Goal: Transaction & Acquisition: Purchase product/service

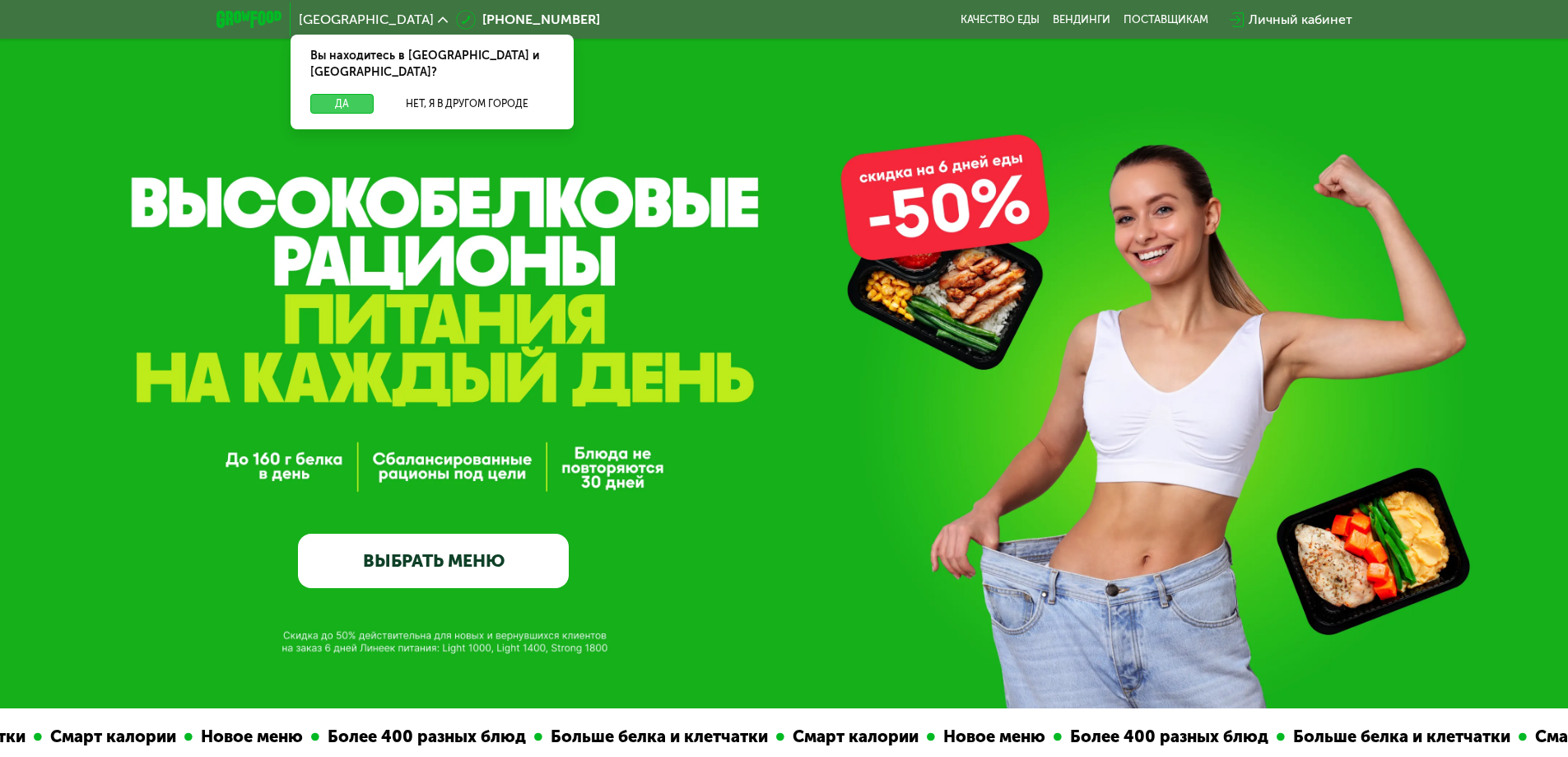
click at [341, 94] on button "Да" at bounding box center [342, 104] width 63 height 20
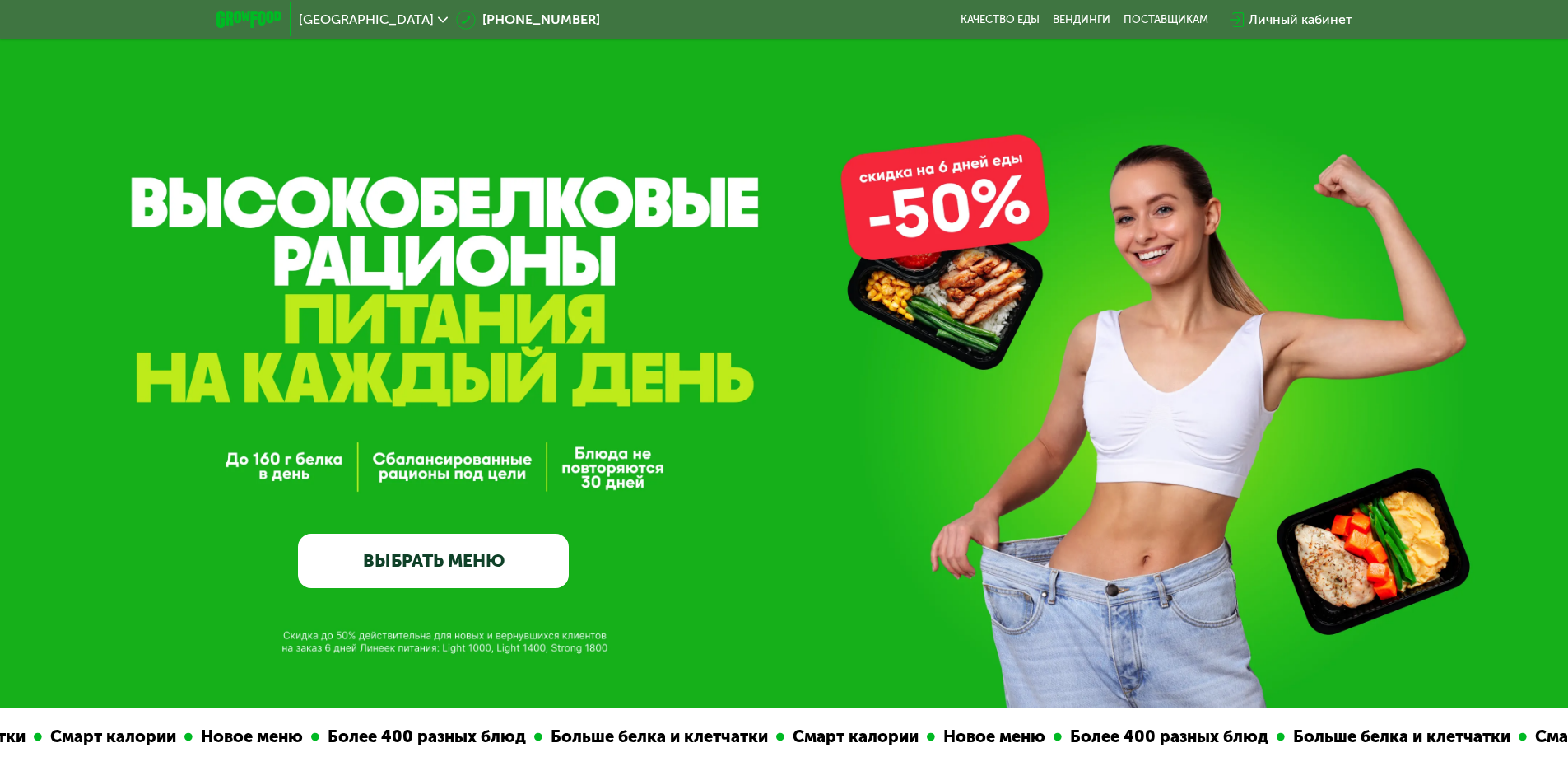
click at [443, 568] on link "ВЫБРАТЬ МЕНЮ" at bounding box center [432, 560] width 271 height 54
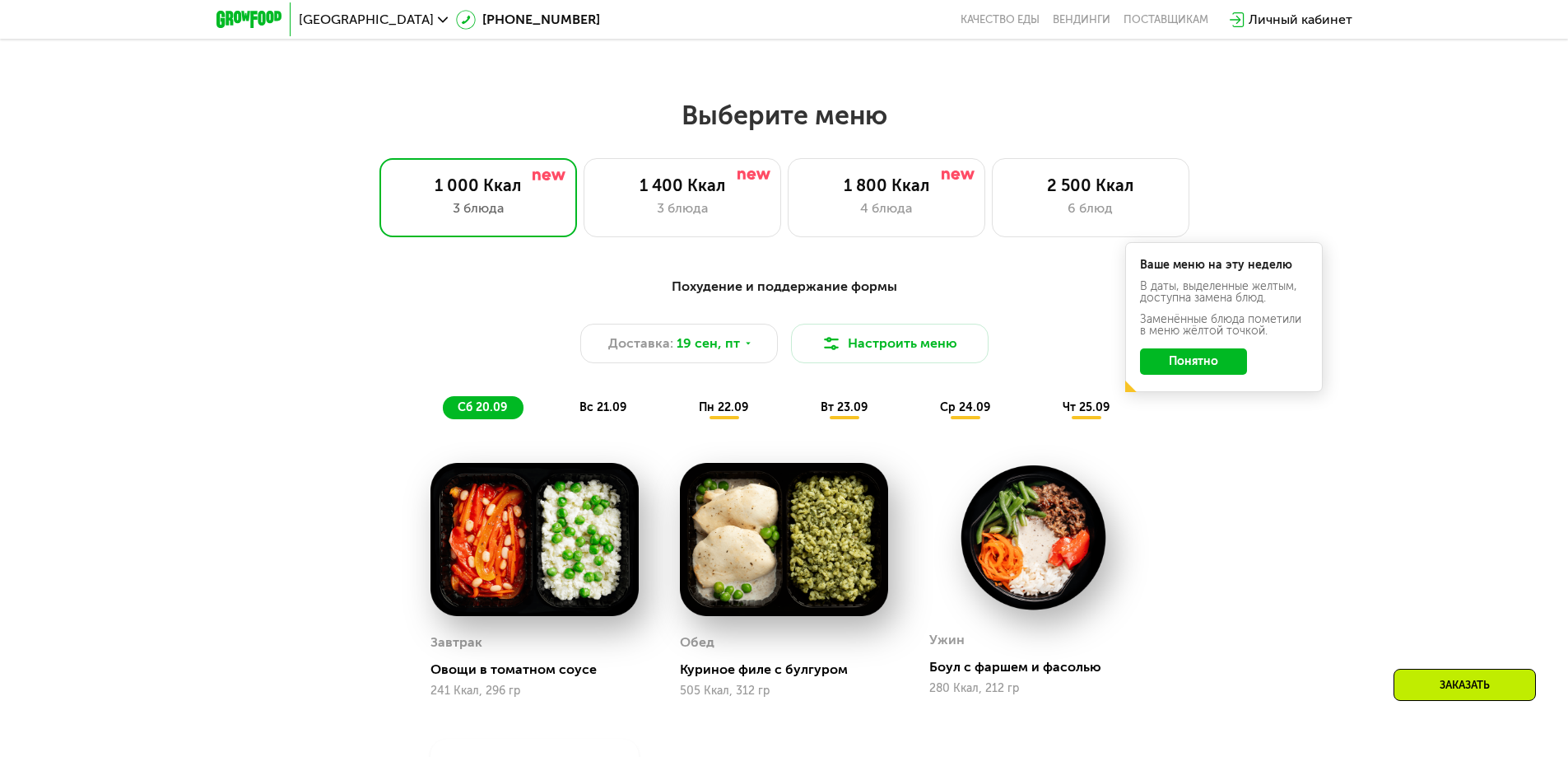
scroll to position [1200, 0]
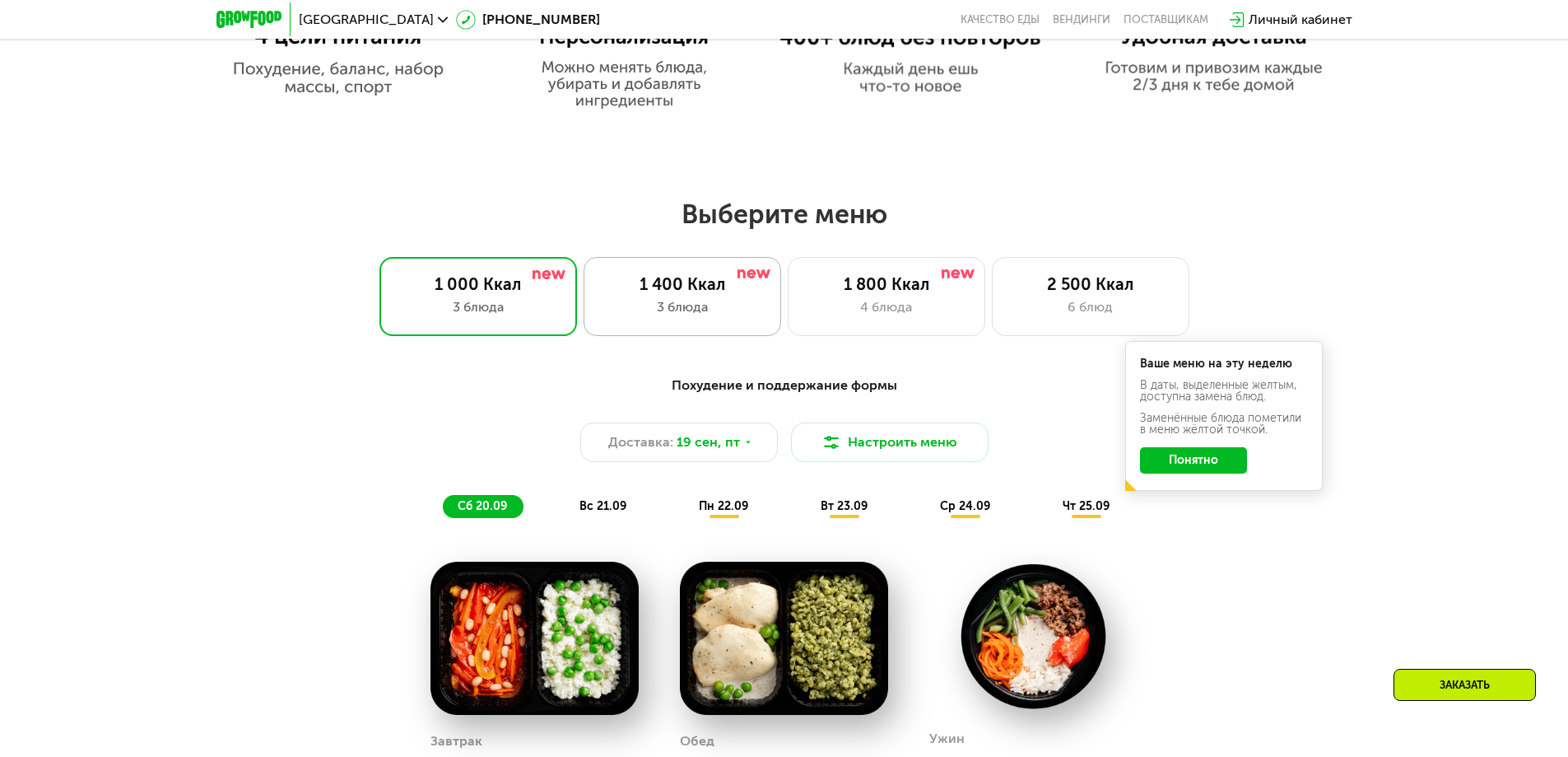
click at [712, 315] on div "3 блюда" at bounding box center [682, 308] width 163 height 20
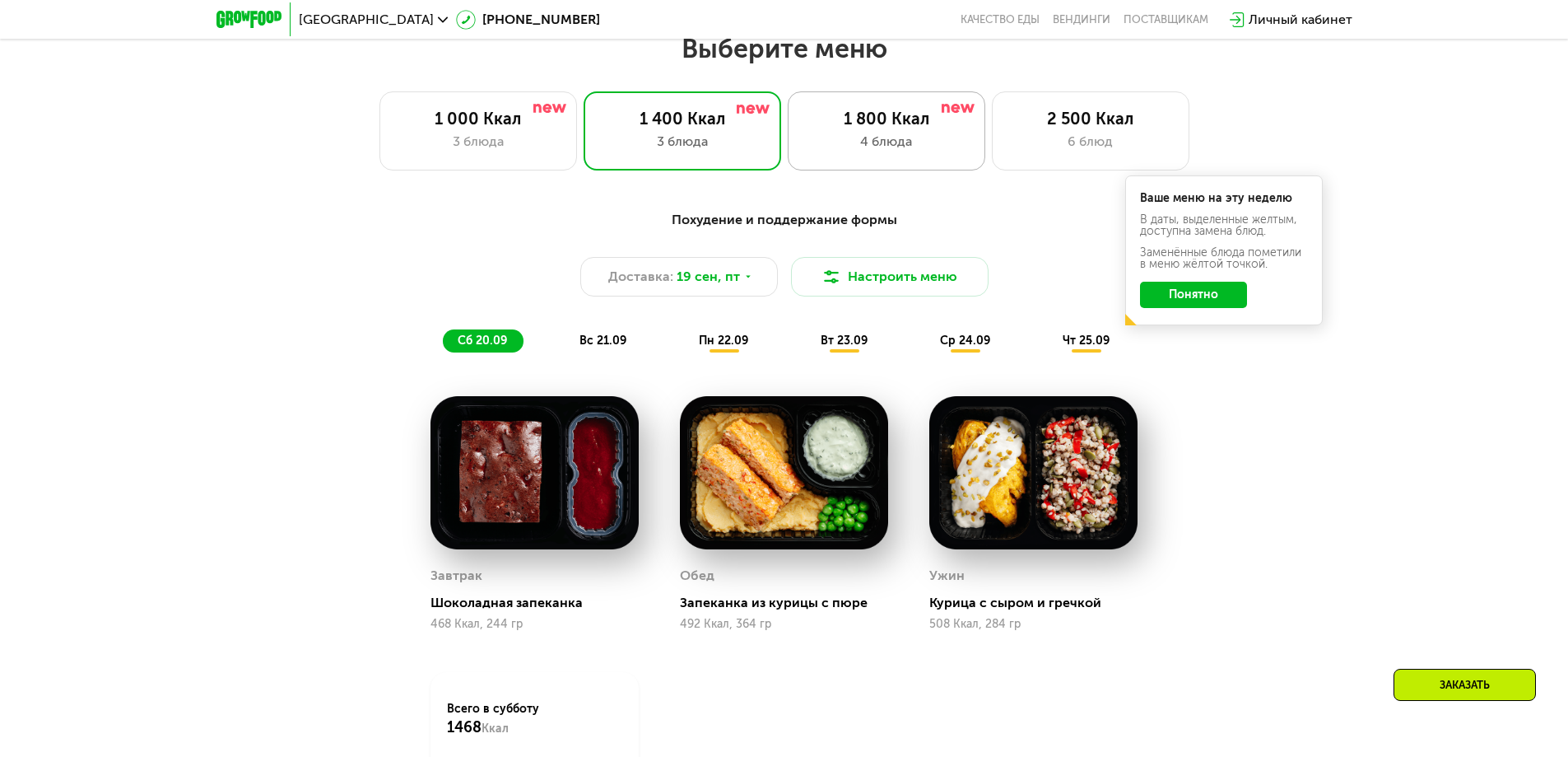
scroll to position [1365, 0]
click at [881, 158] on div "1 800 Ккал 4 блюда" at bounding box center [887, 131] width 198 height 79
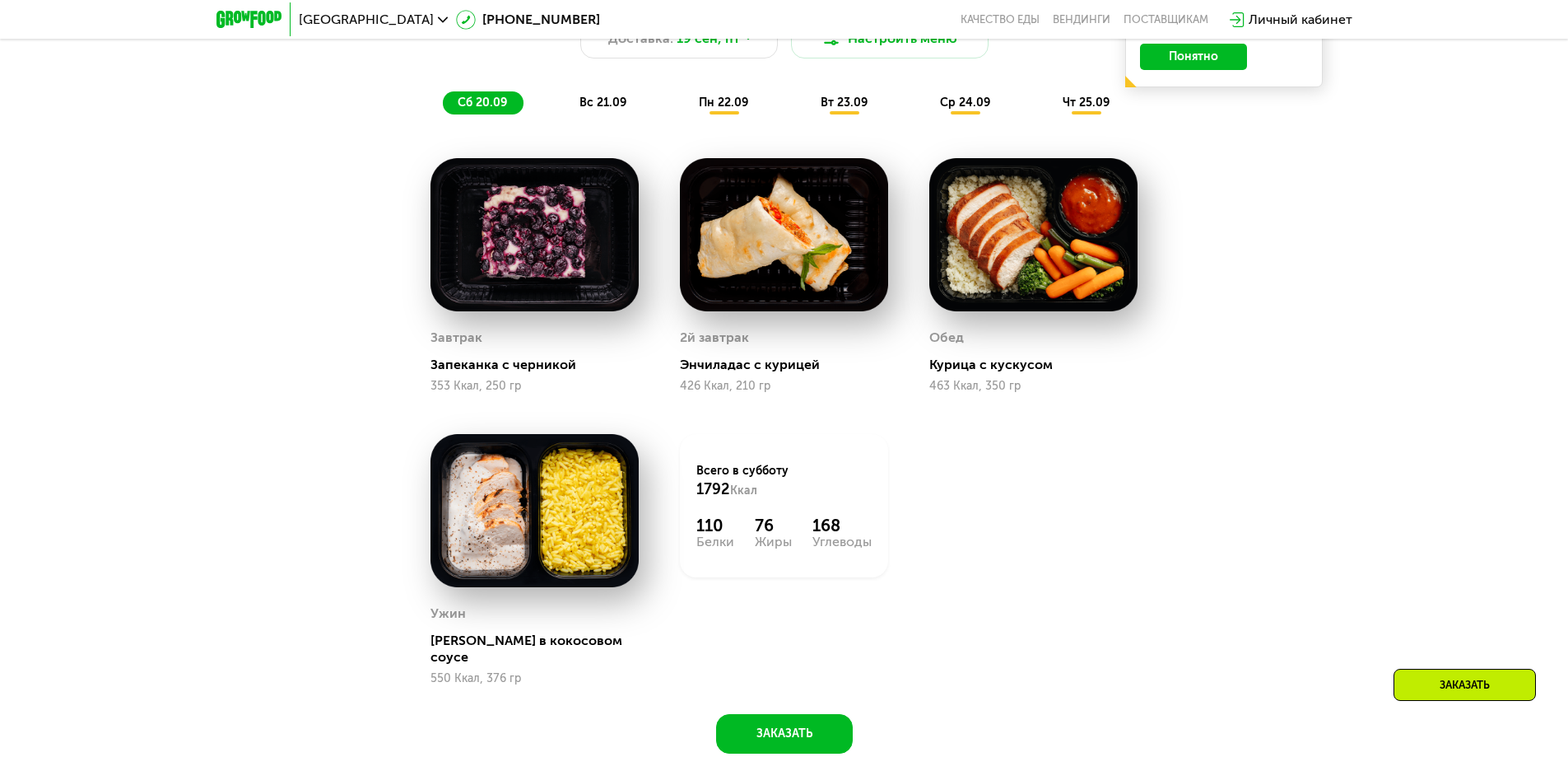
scroll to position [1612, 0]
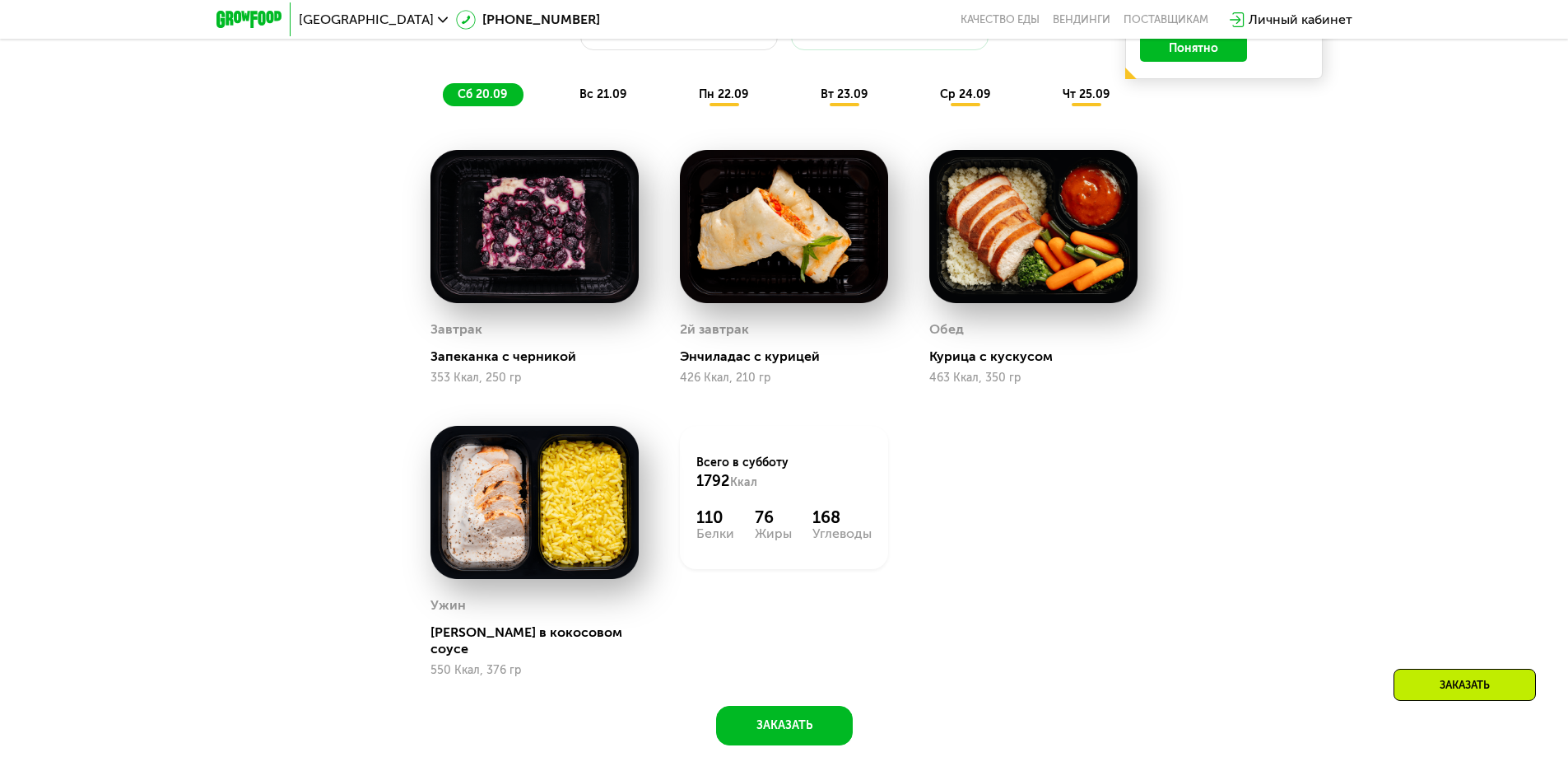
click at [607, 91] on div "вс 21.09" at bounding box center [603, 94] width 78 height 23
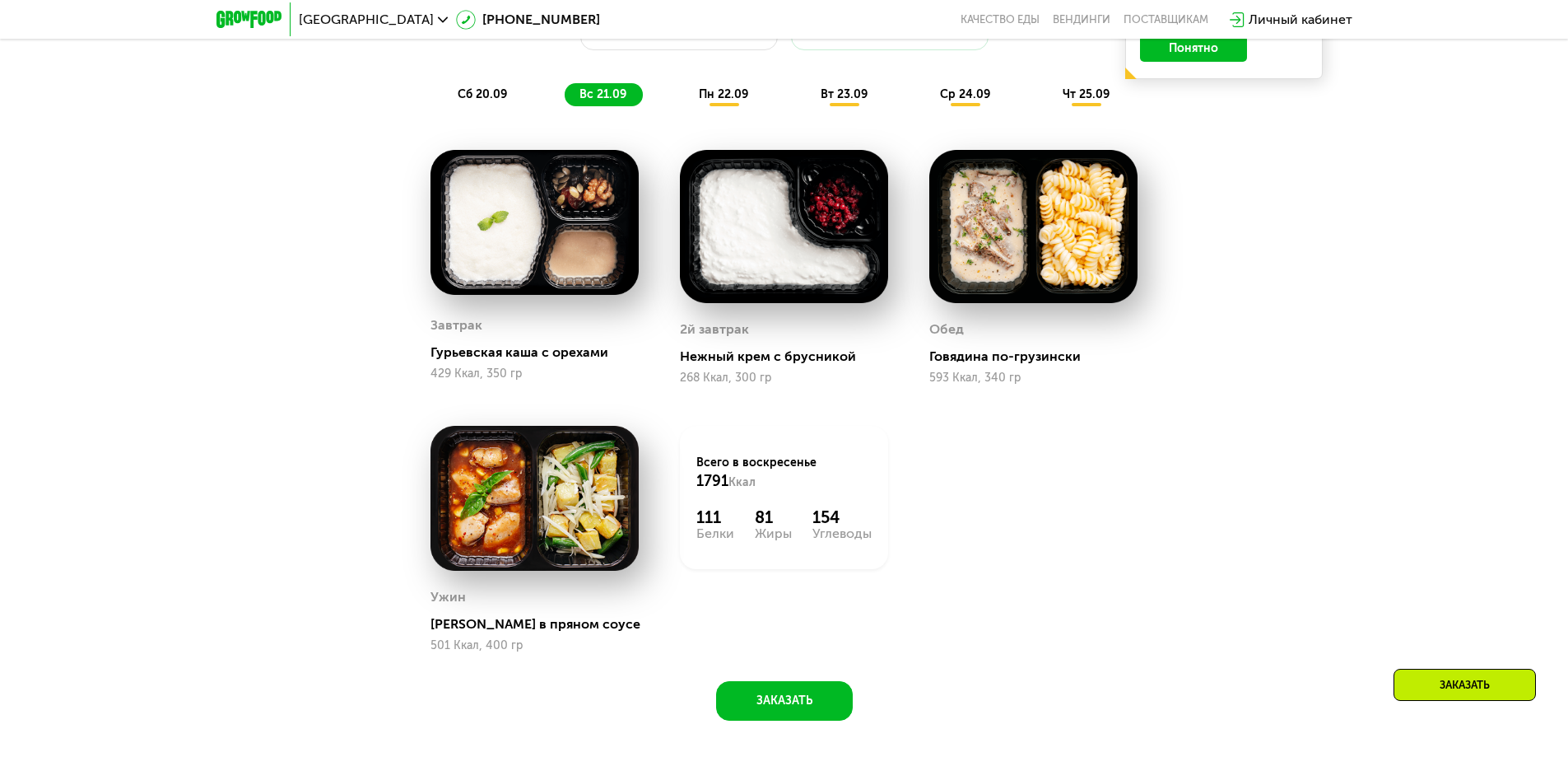
click at [729, 101] on span "пн 22.09" at bounding box center [723, 94] width 49 height 14
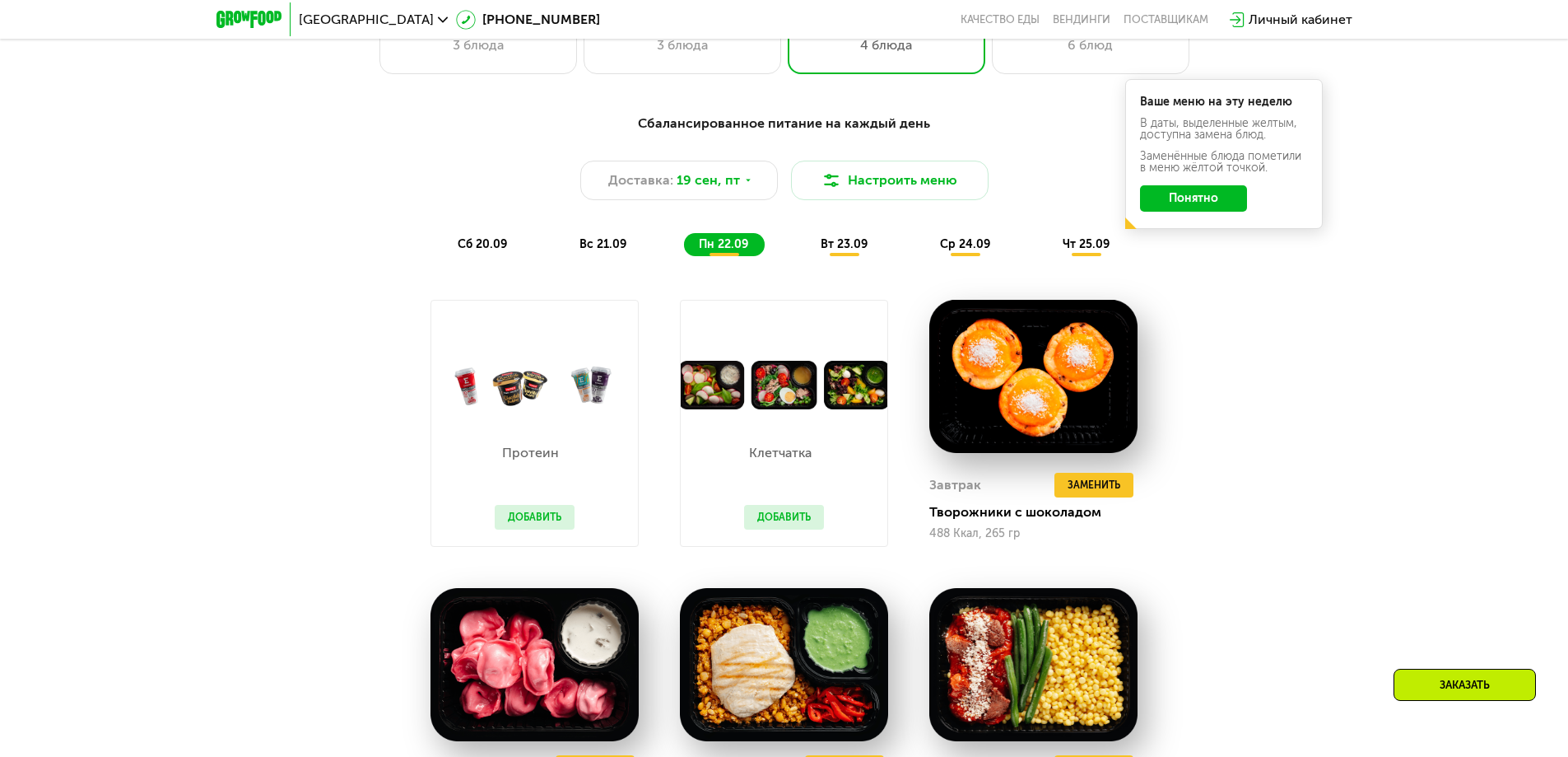
scroll to position [1447, 0]
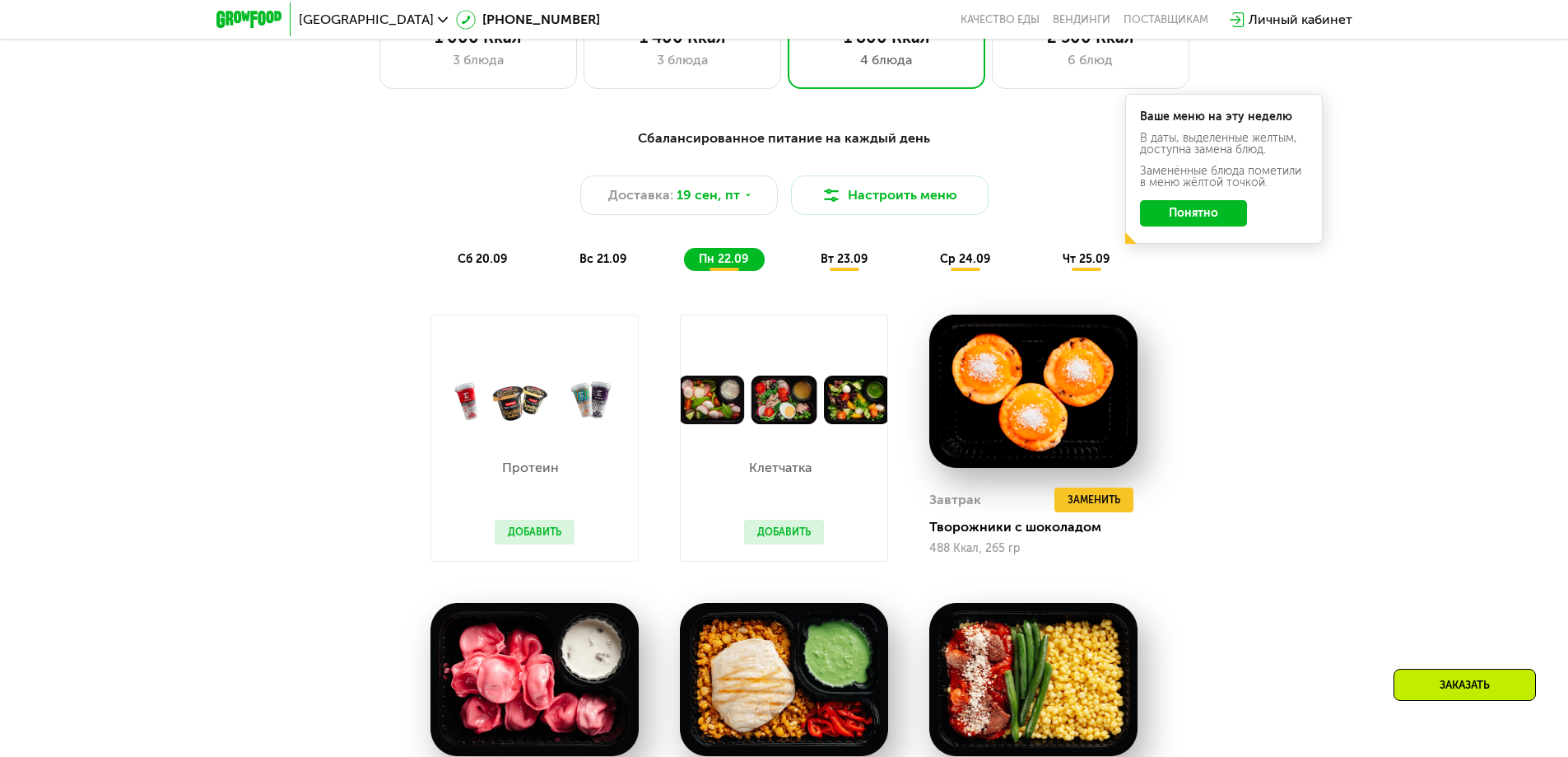
click at [846, 266] on span "вт 23.09" at bounding box center [844, 259] width 47 height 14
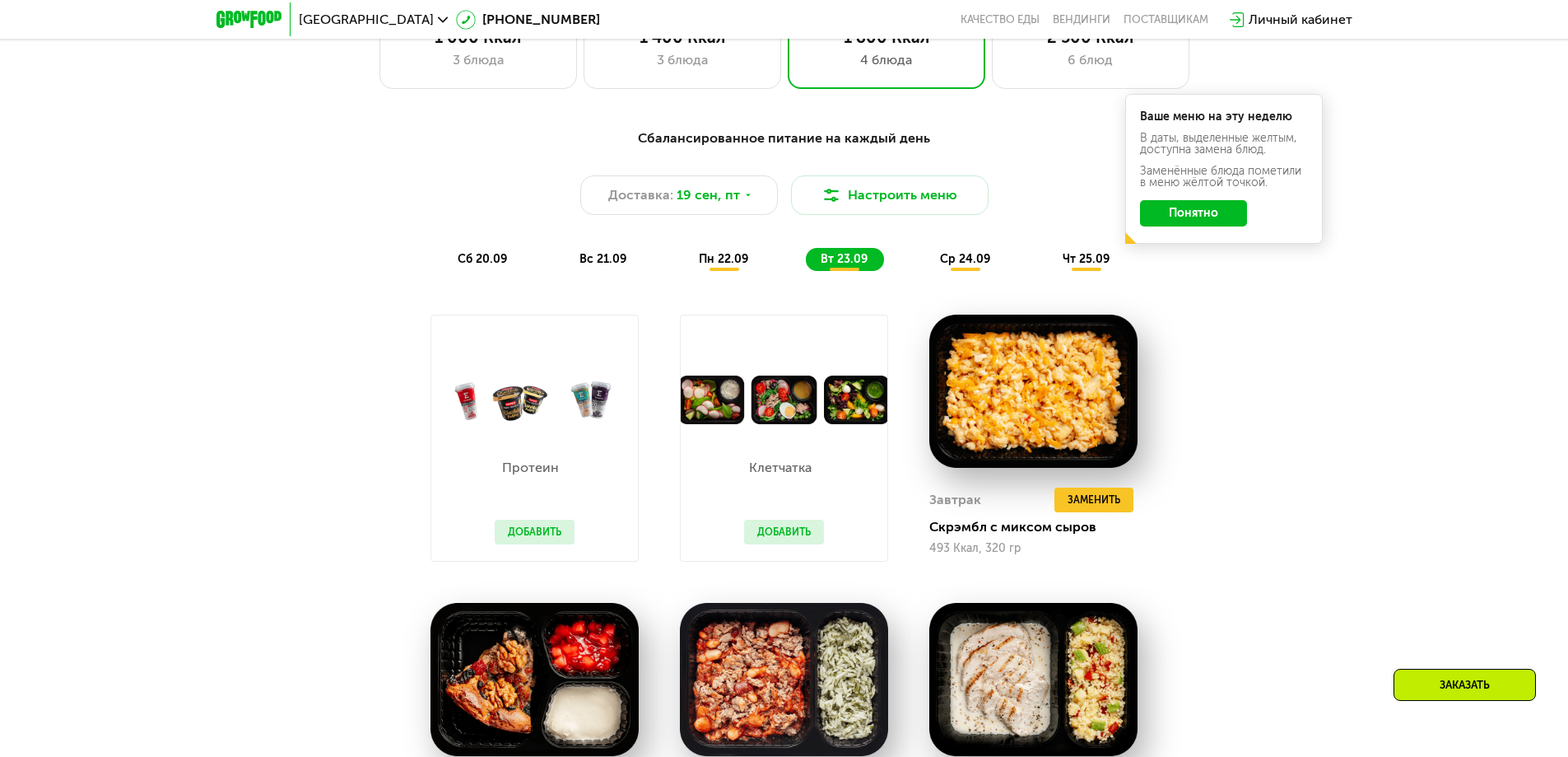
click at [989, 264] on span "ср 24.09" at bounding box center [965, 259] width 50 height 14
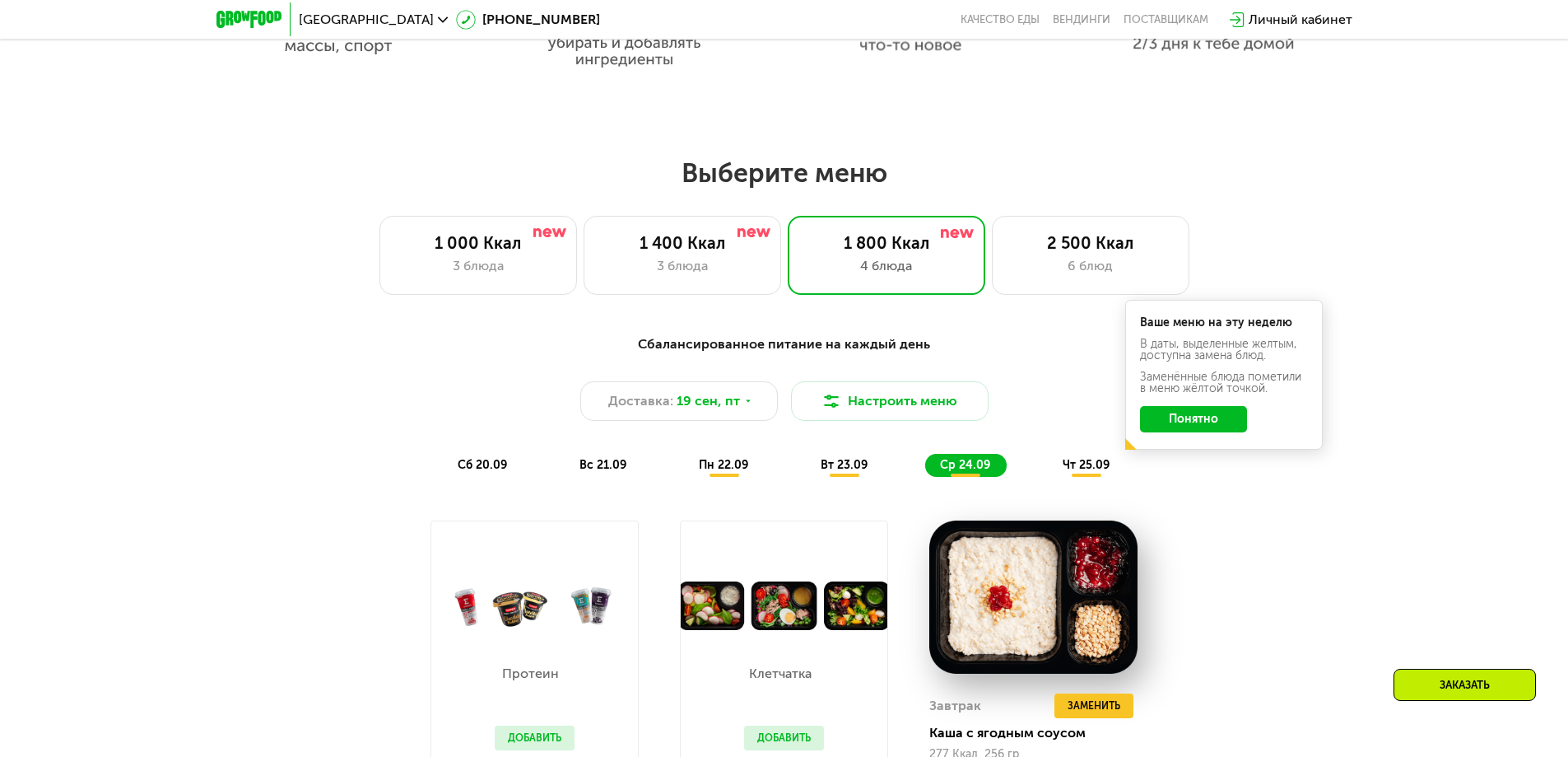
scroll to position [1282, 0]
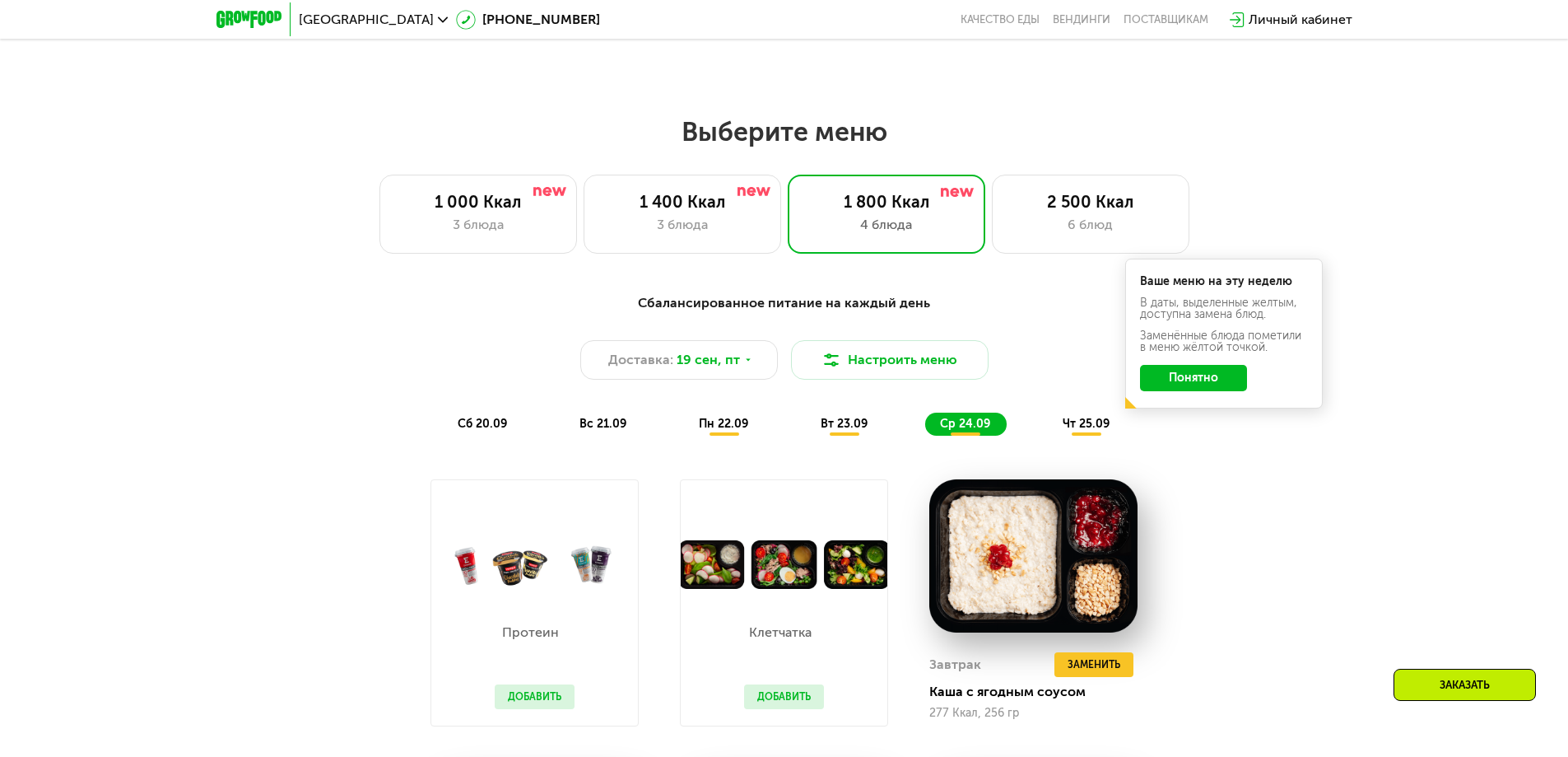
click at [1212, 387] on button "Понятно" at bounding box center [1193, 378] width 107 height 26
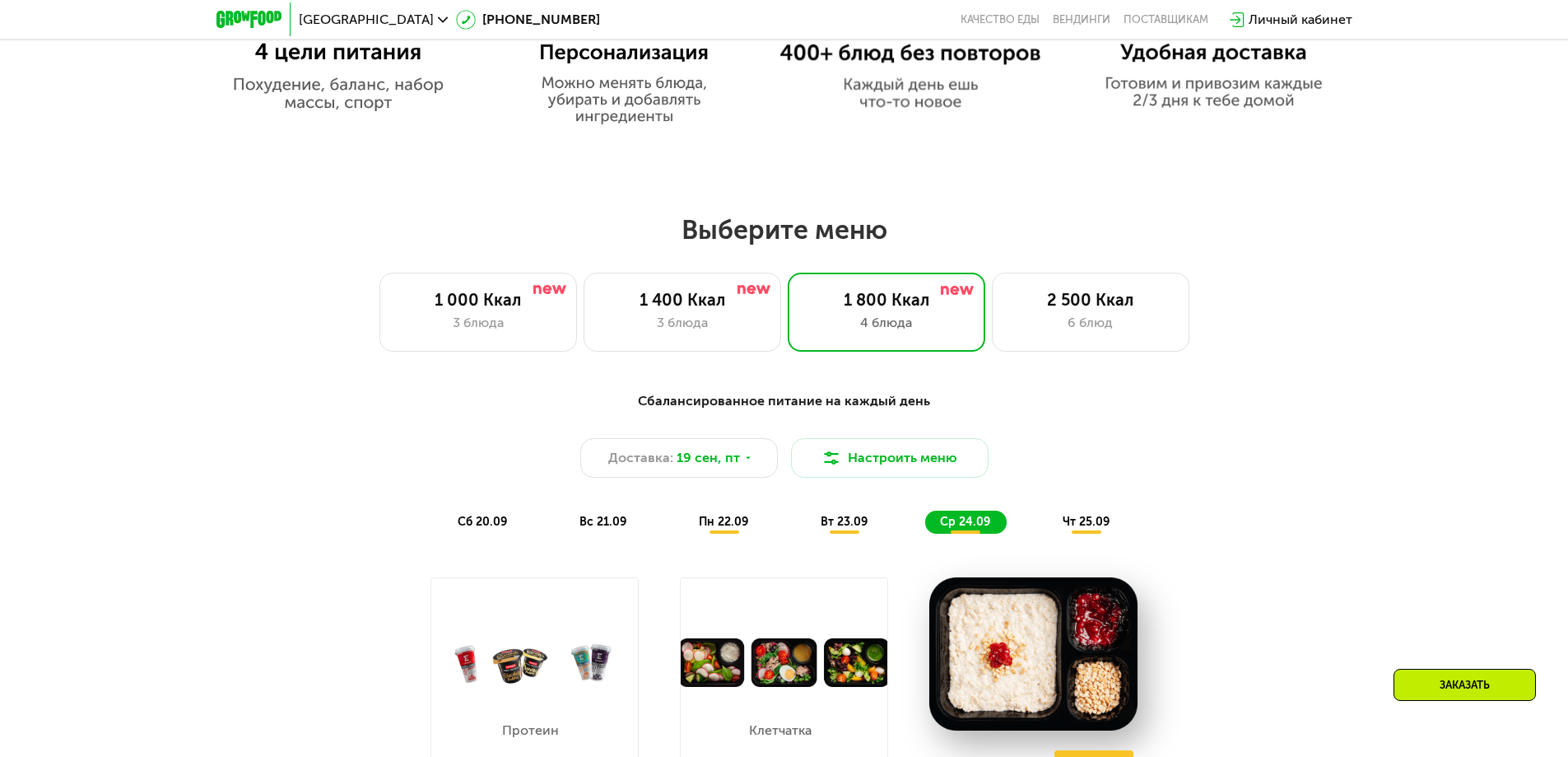
scroll to position [1118, 0]
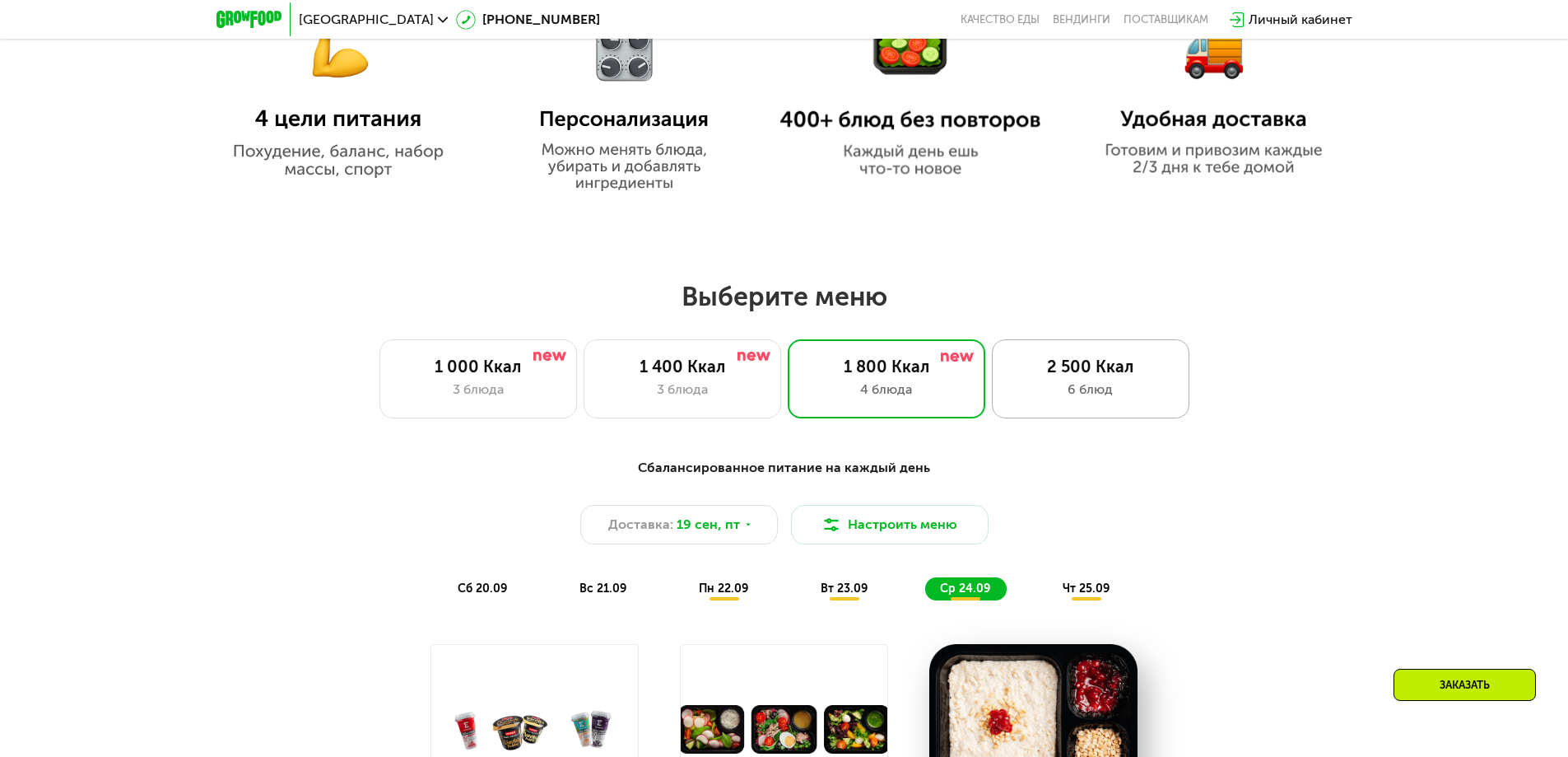
click at [1114, 399] on div "6 блюд" at bounding box center [1091, 389] width 163 height 20
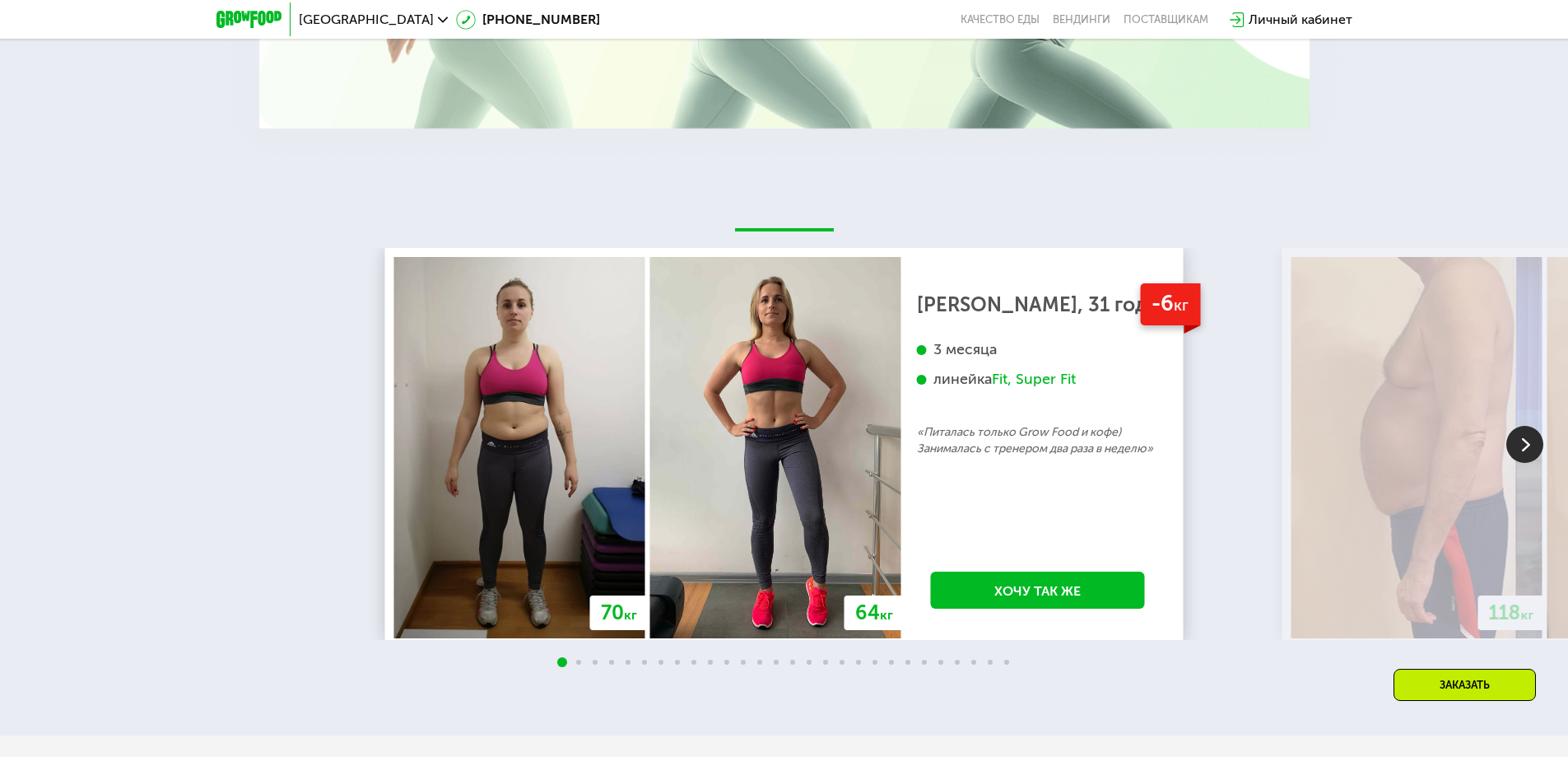
scroll to position [3835, 0]
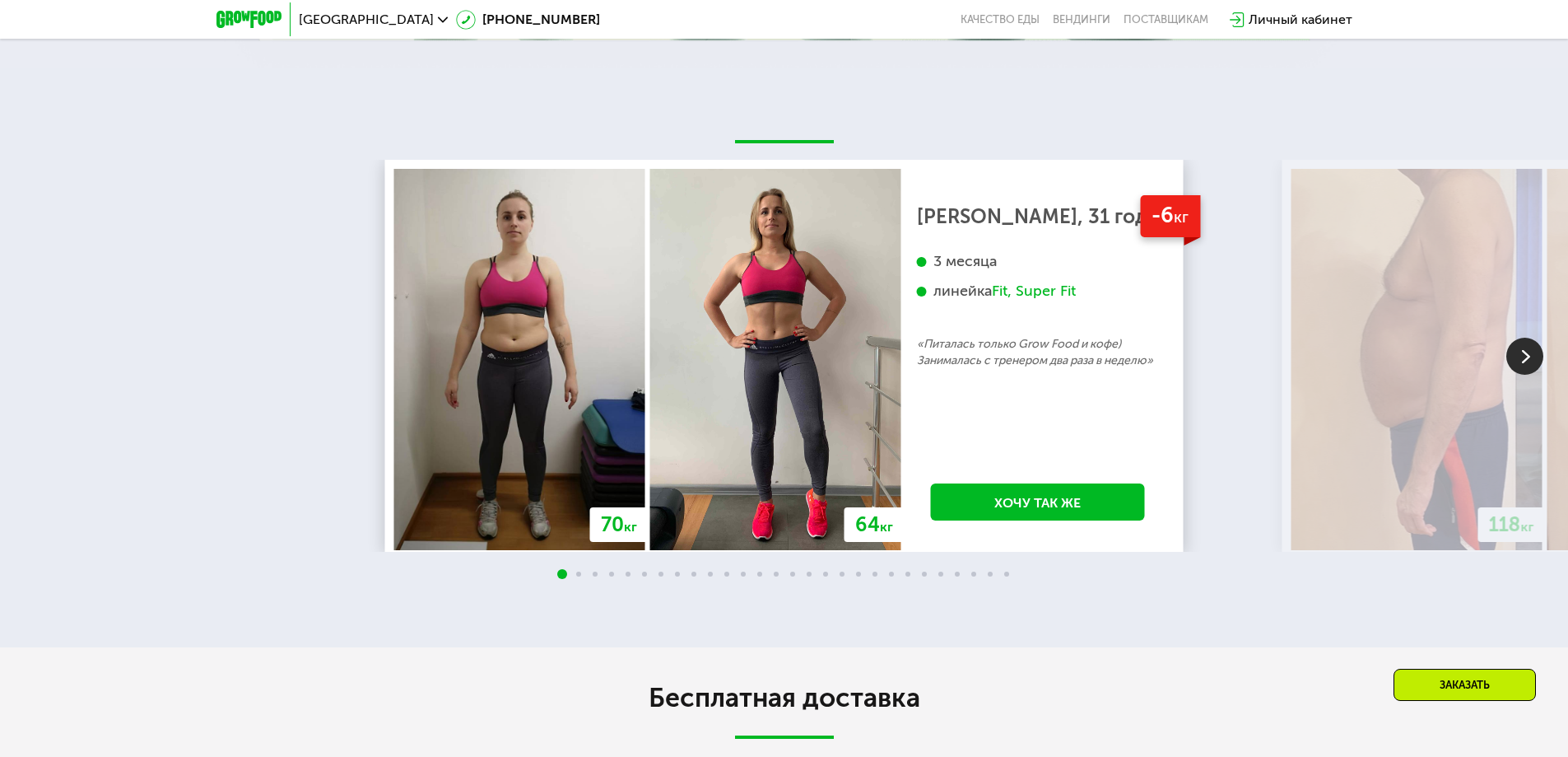
click at [578, 576] on span at bounding box center [578, 573] width 5 height 5
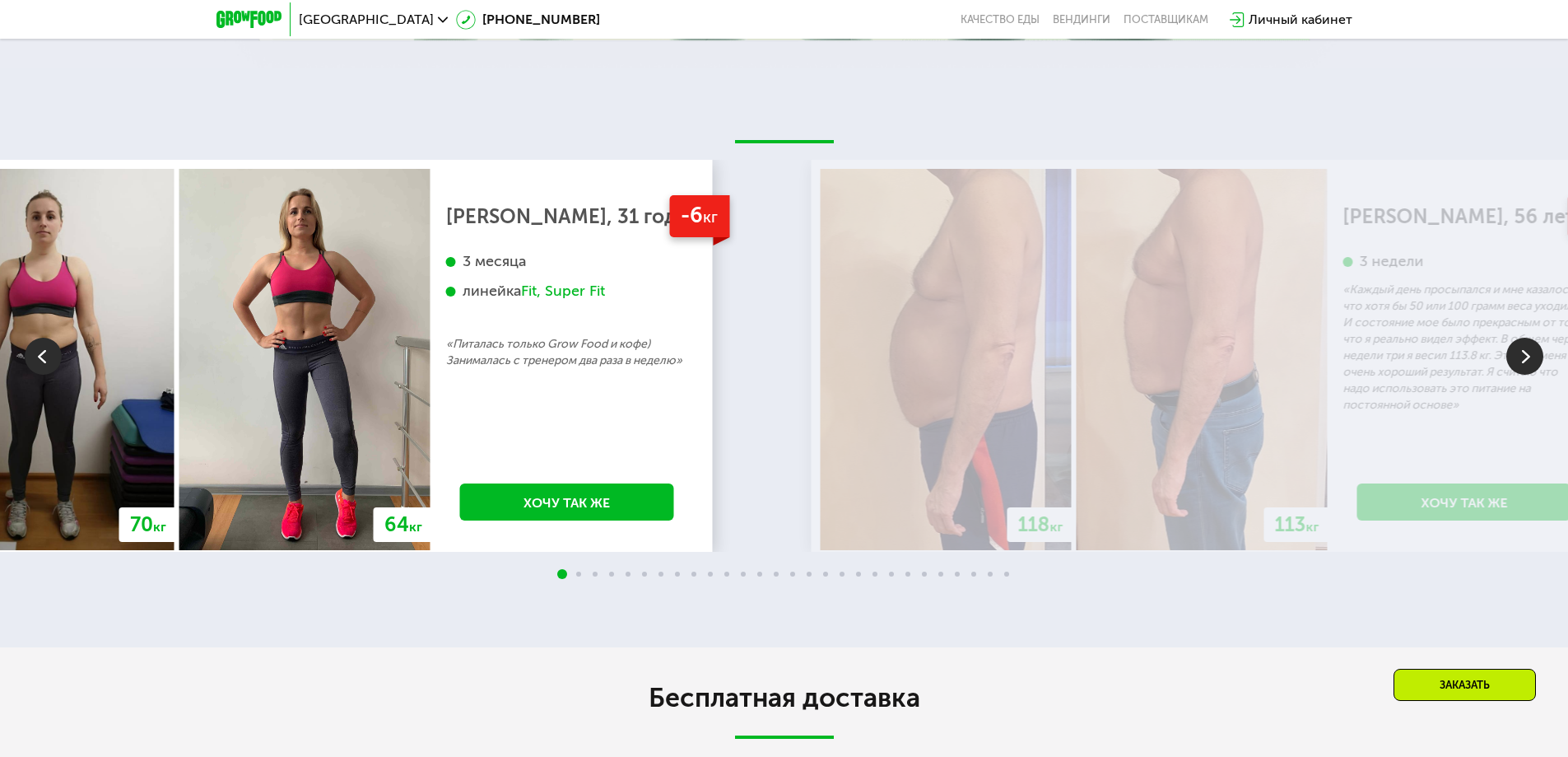
click at [550, 438] on div "-6 кг [PERSON_NAME], 31 год 3 месяца линейка Fit, Super Fit «Питалась только Gr…" at bounding box center [567, 359] width 274 height 380
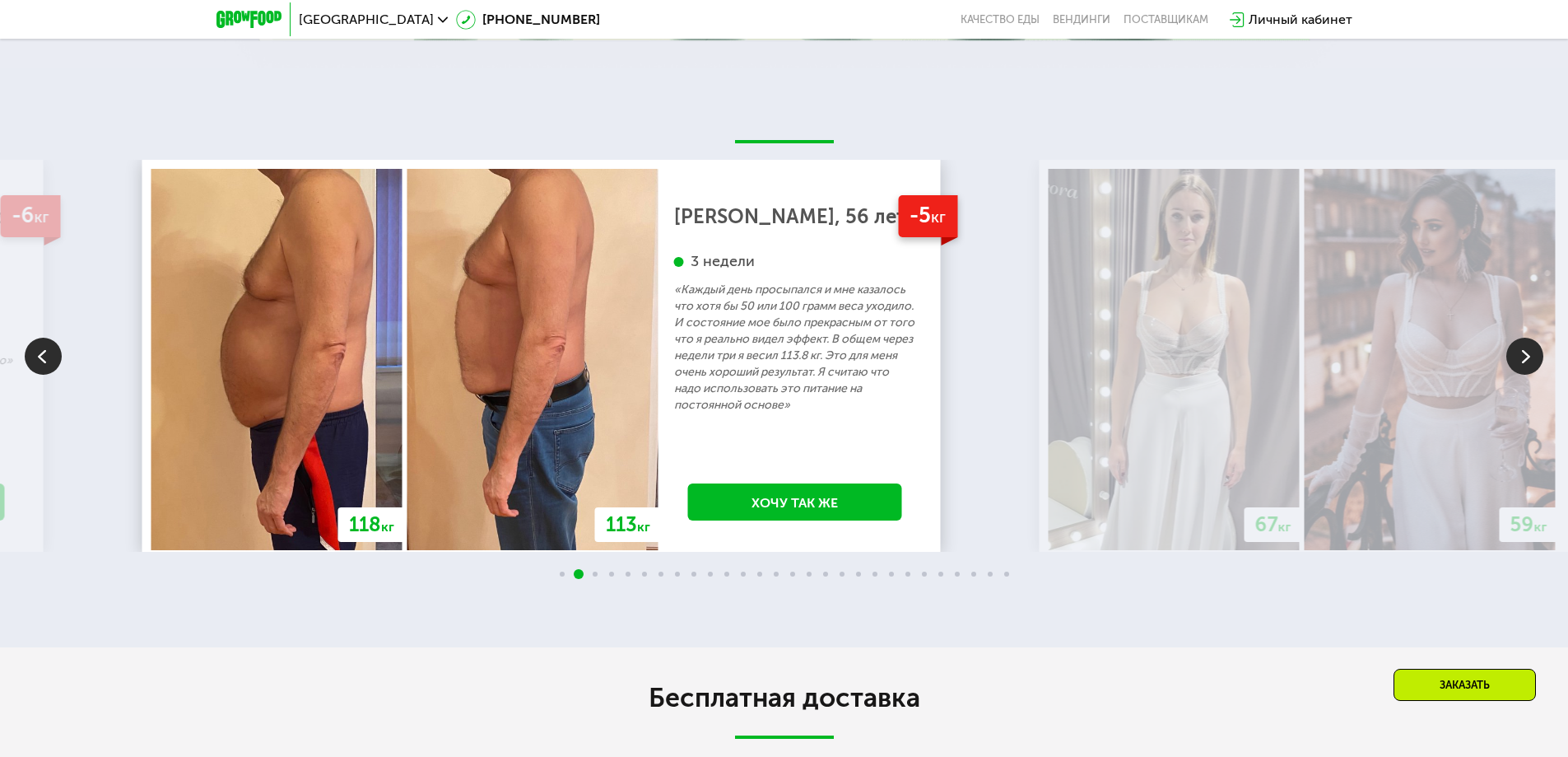
click at [1049, 442] on img at bounding box center [1174, 359] width 251 height 380
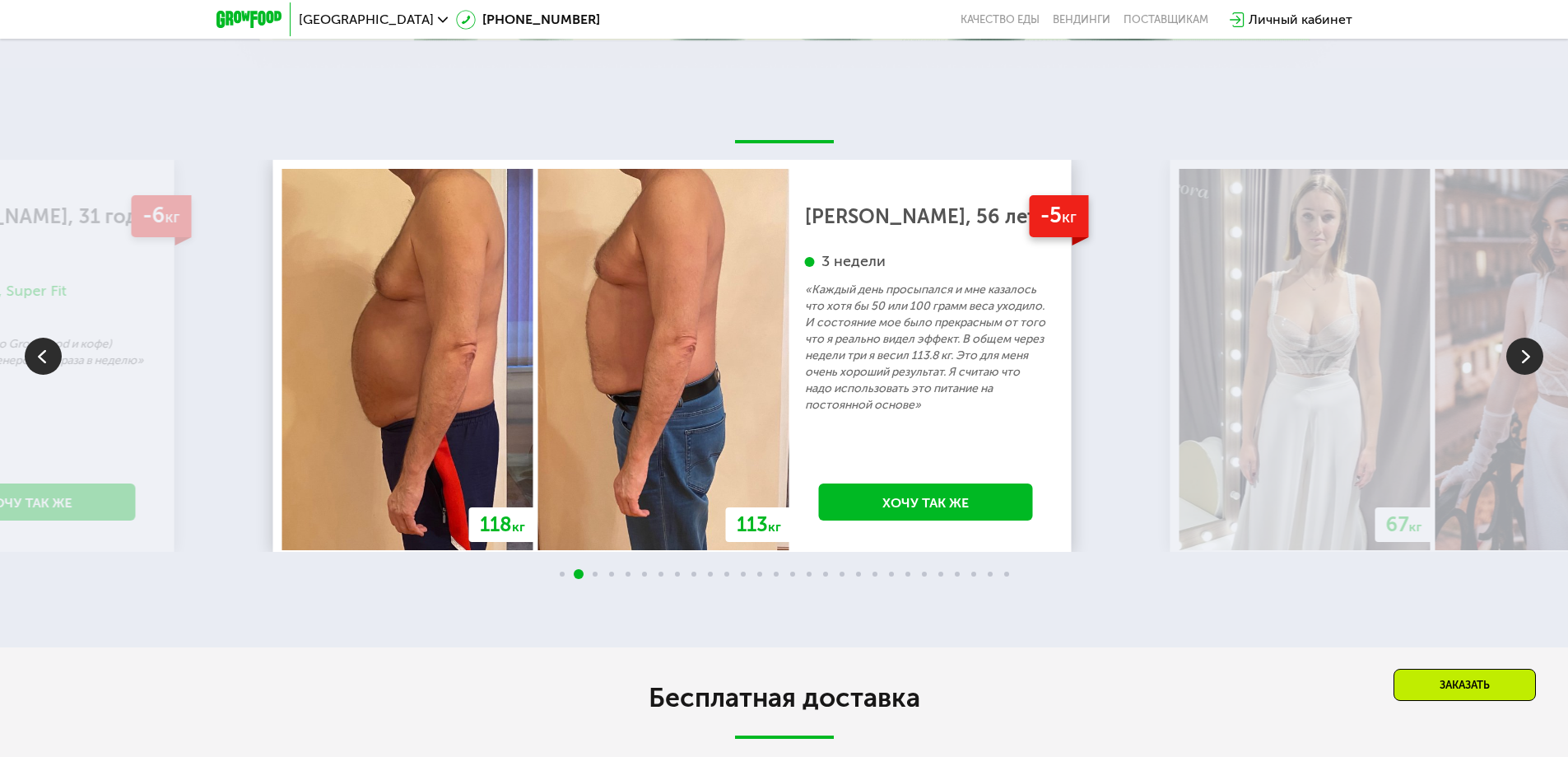
click at [790, 410] on div "-5 кг [PERSON_NAME], 56 лет 3 недели «Каждый день просыпался и мне казалось что…" at bounding box center [927, 359] width 274 height 380
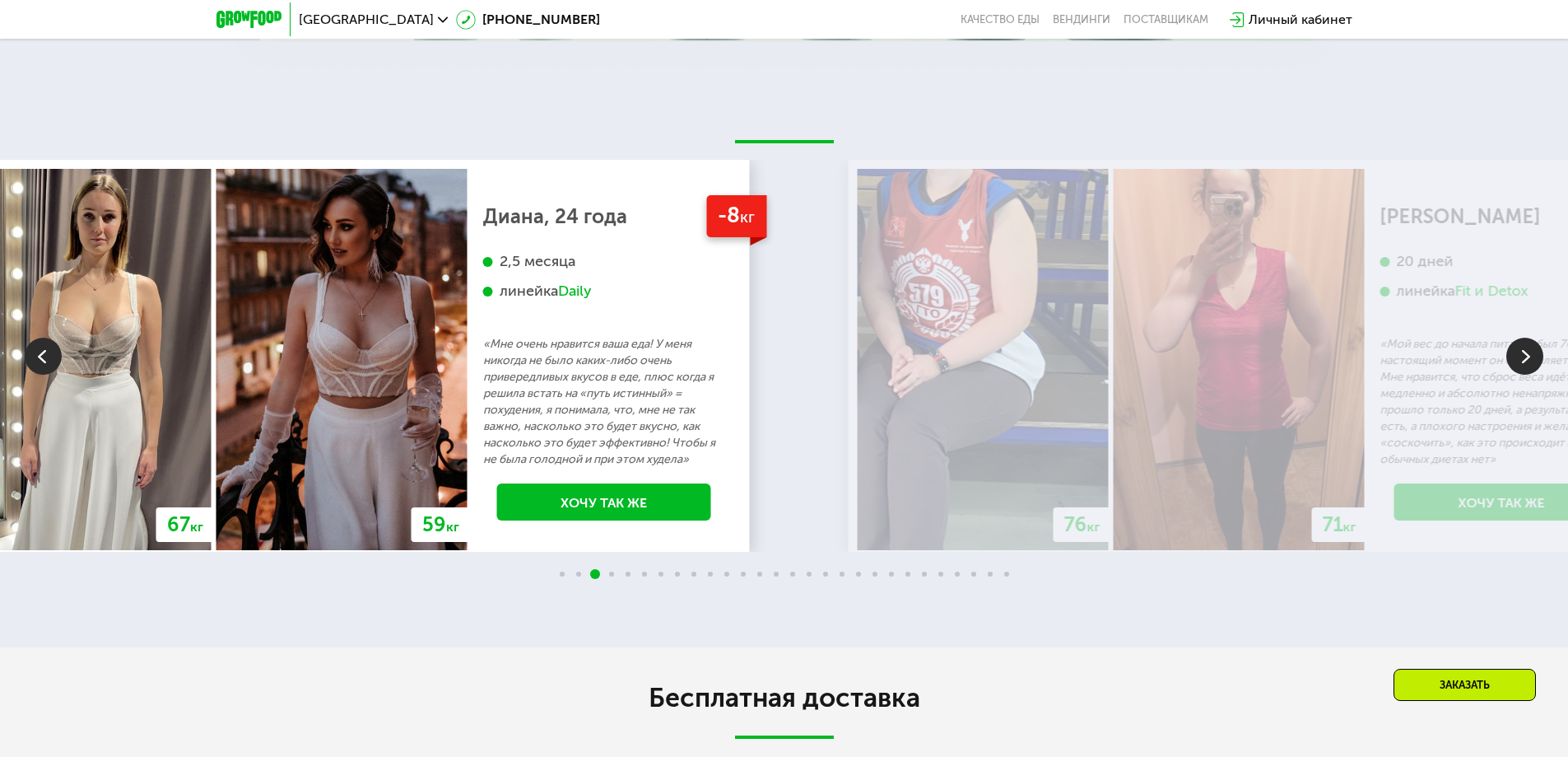
click at [858, 414] on img at bounding box center [983, 359] width 251 height 380
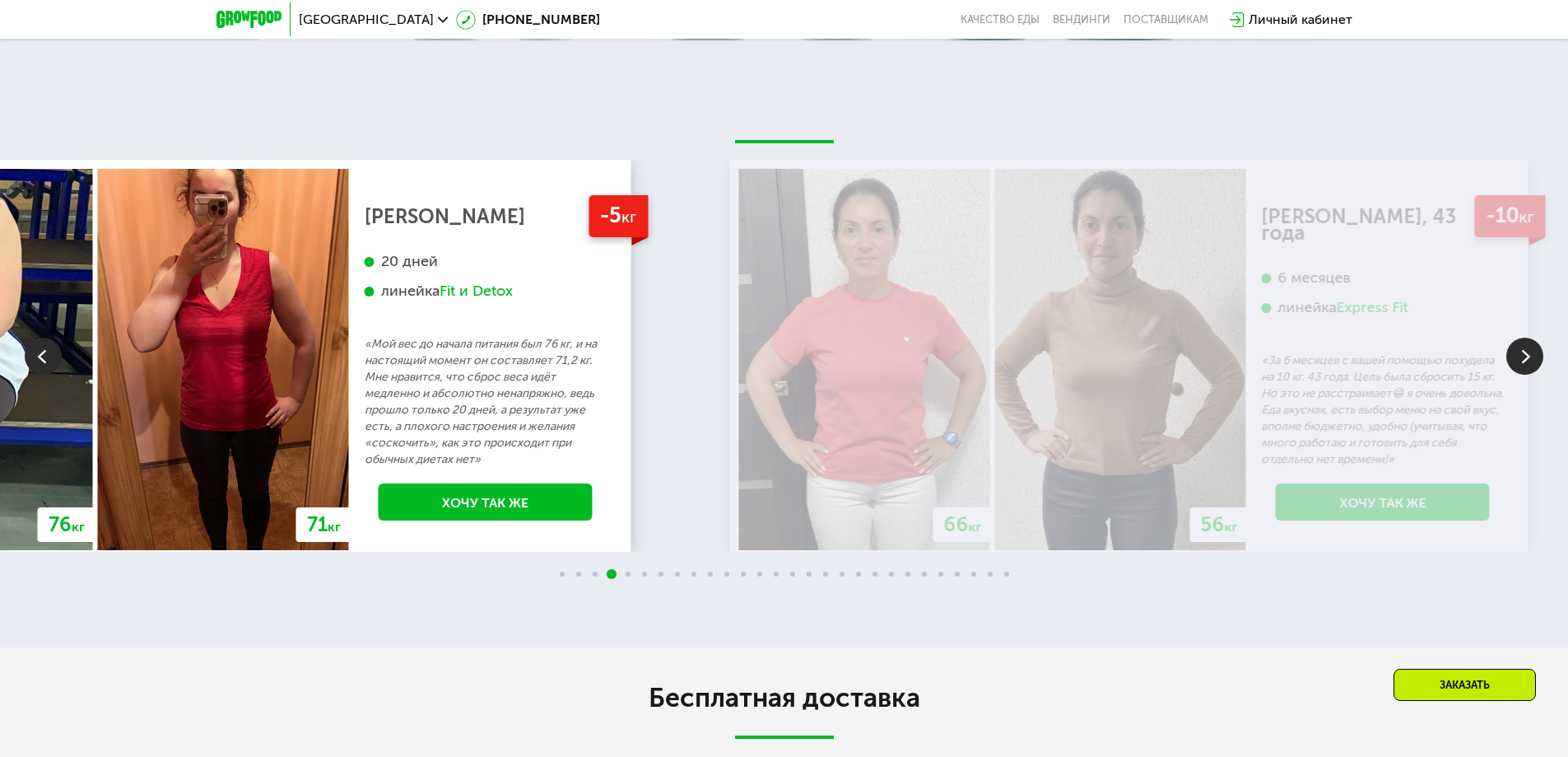
click at [763, 410] on img at bounding box center [864, 359] width 251 height 380
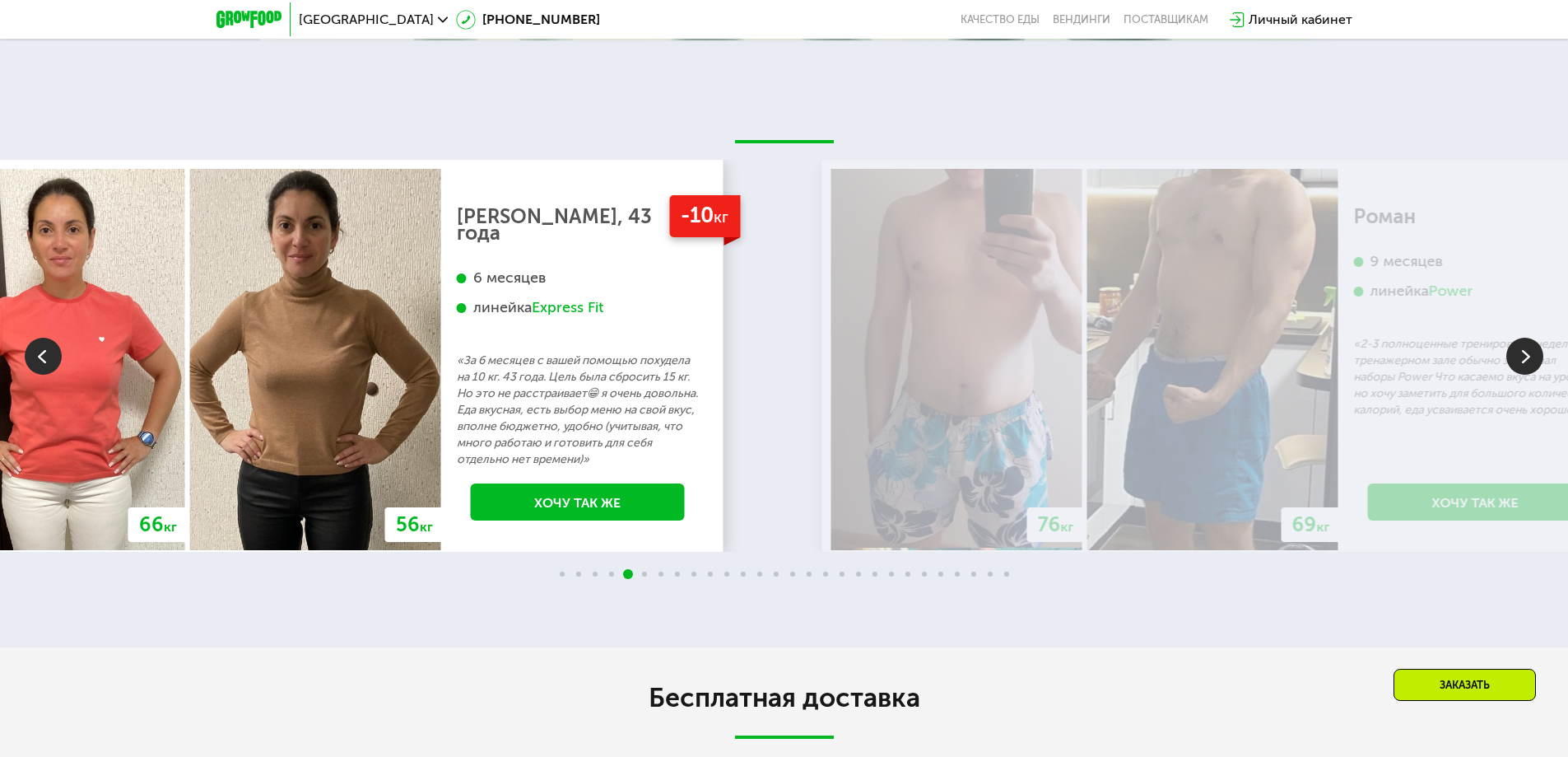
click at [832, 440] on img at bounding box center [957, 359] width 251 height 380
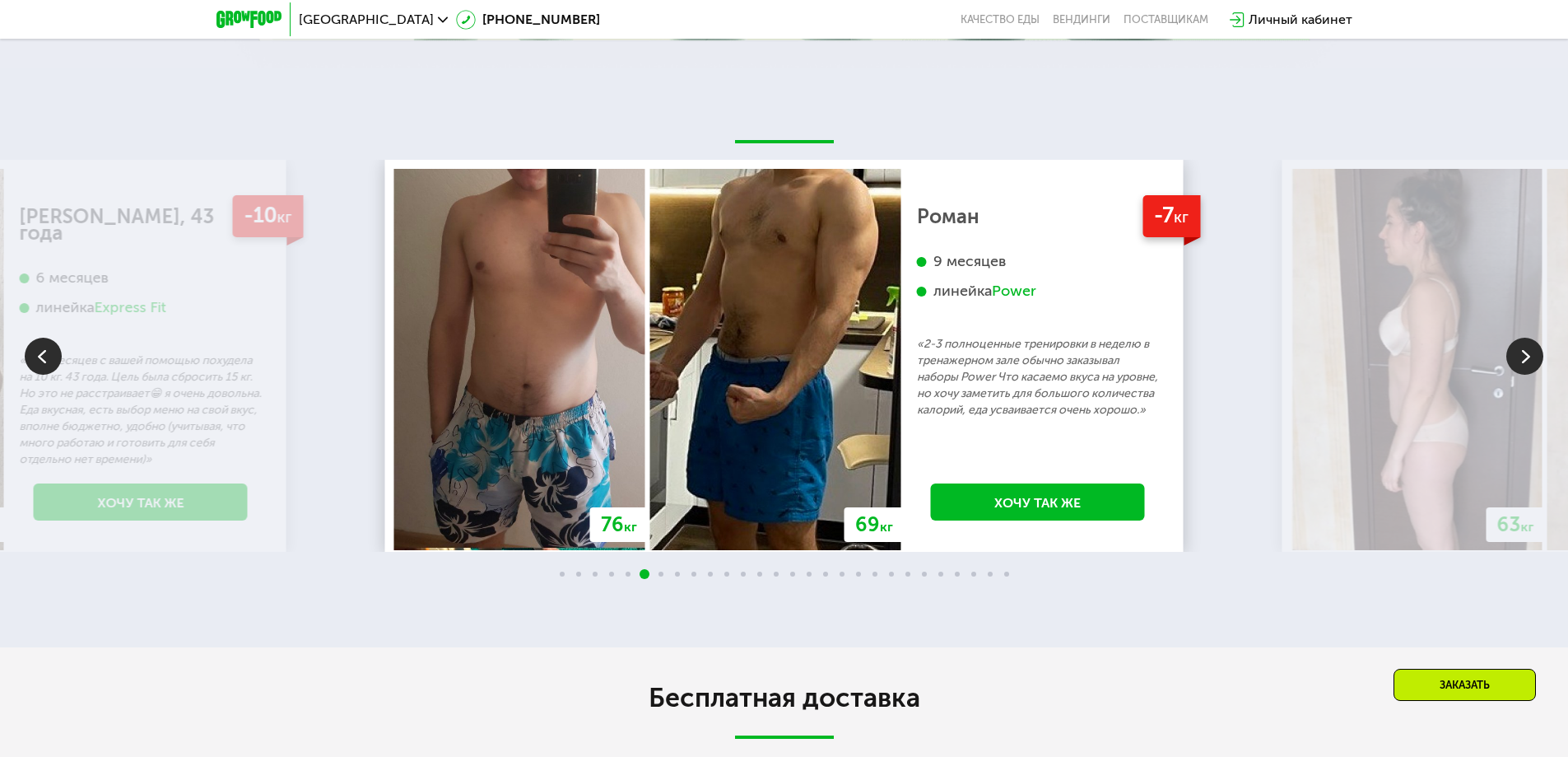
drag, startPoint x: 1029, startPoint y: 407, endPoint x: 304, endPoint y: 406, distance: 725.0
click at [304, 406] on div "70 кг 64 кг -6 кг [PERSON_NAME], 31 год 3 месяца линейка Fit, Super Fit «Питала…" at bounding box center [784, 356] width 1568 height 391
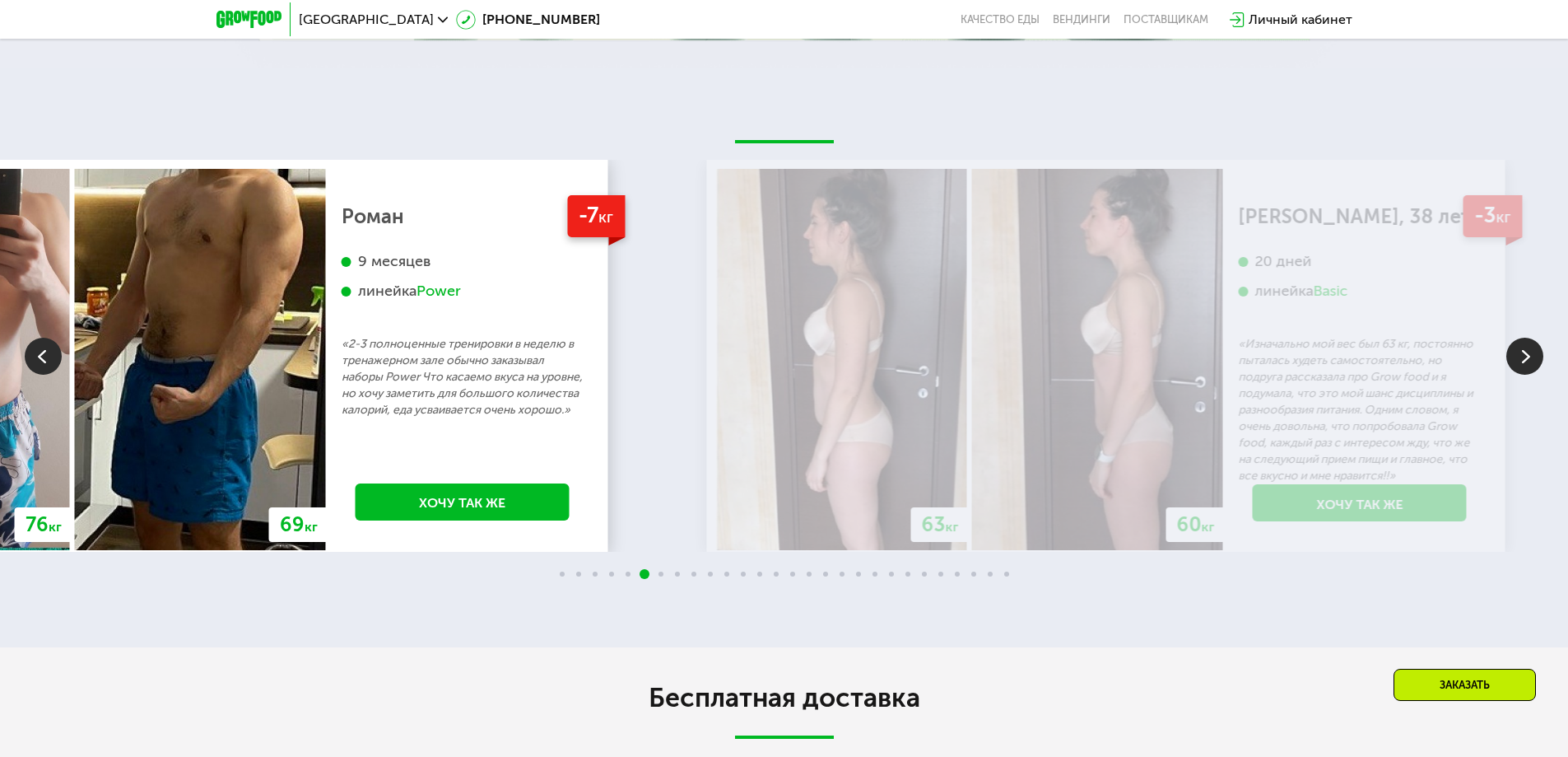
click at [707, 403] on div "63 кг 60 кг -3 кг [PERSON_NAME], 38 лет 20 дней линейка Basic «Изначально мой в…" at bounding box center [1107, 356] width 799 height 391
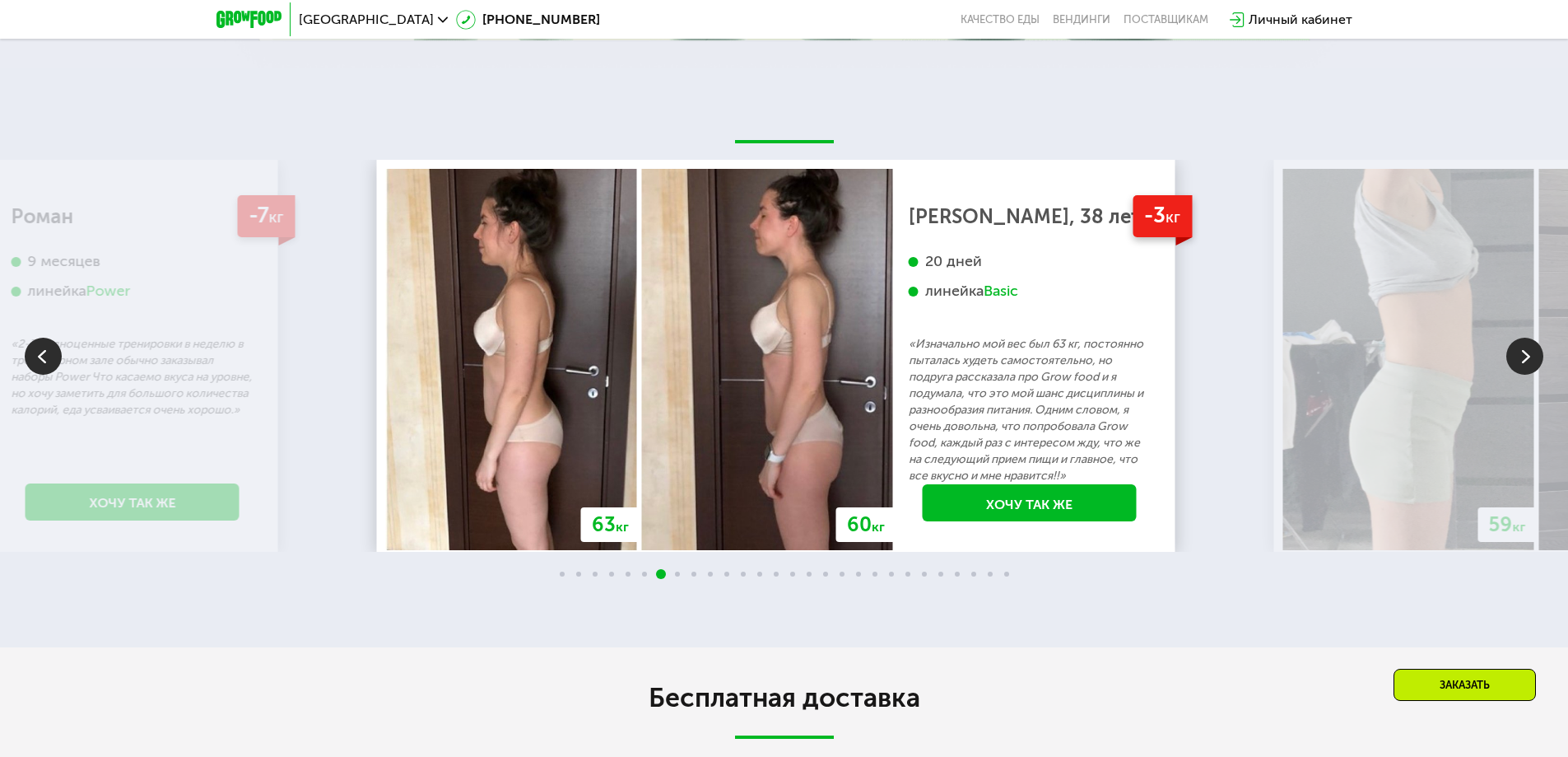
click at [1283, 400] on img at bounding box center [1408, 359] width 251 height 380
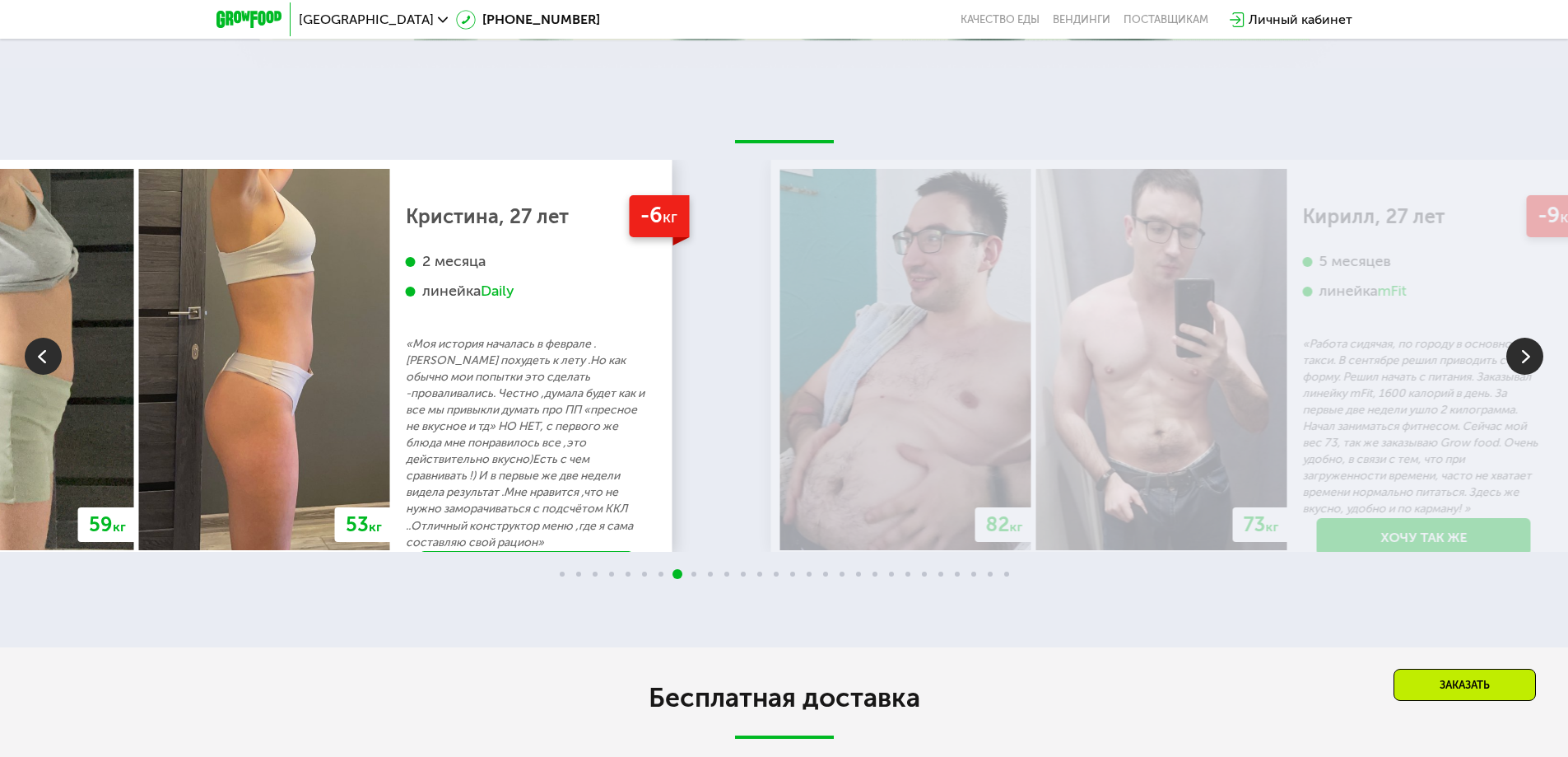
click at [780, 437] on img at bounding box center [905, 359] width 251 height 380
